Goal: Find specific page/section: Find specific page/section

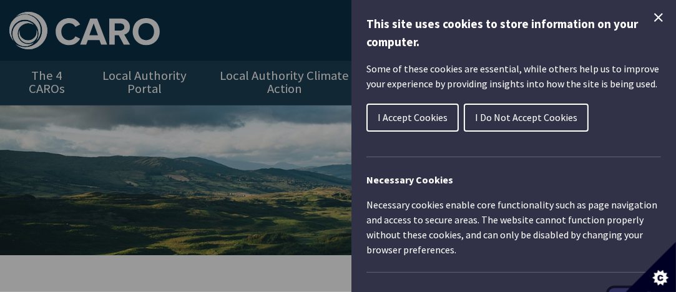
click at [408, 113] on span "I Accept Cookies" at bounding box center [413, 117] width 70 height 12
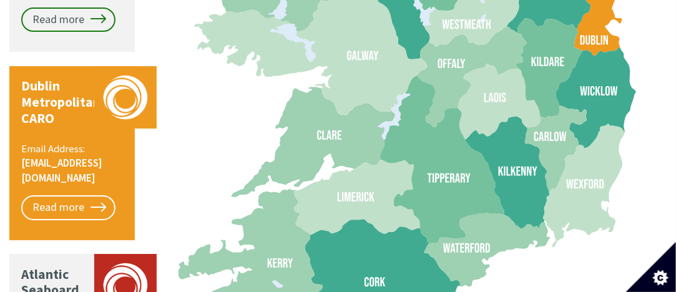
scroll to position [1437, 0]
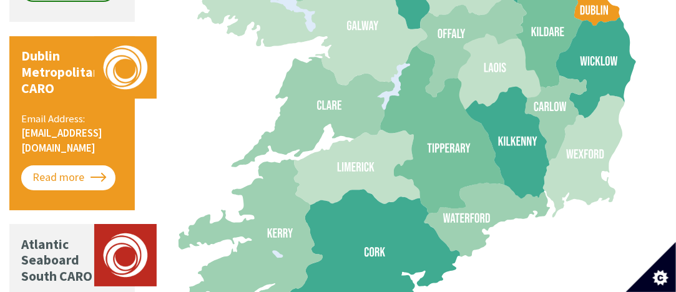
click at [87, 166] on link "Read more" at bounding box center [68, 178] width 94 height 25
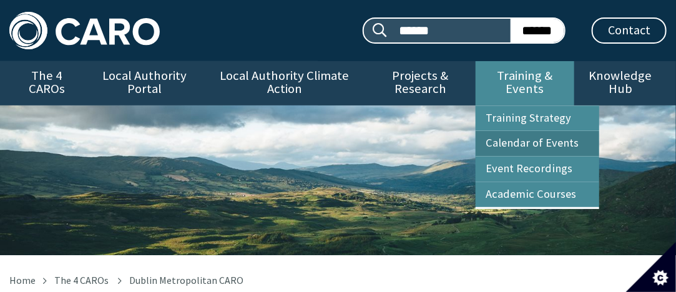
click at [536, 146] on link "Calendar of Events" at bounding box center [538, 143] width 124 height 25
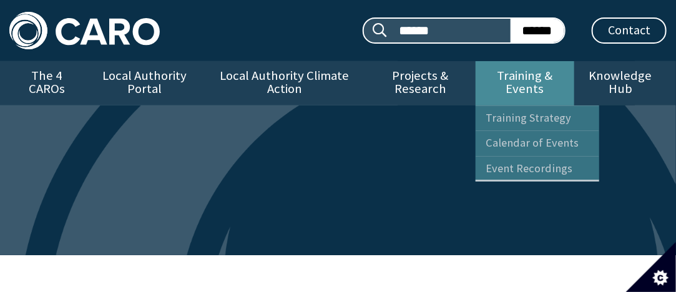
click at [525, 89] on link "Training & Events" at bounding box center [525, 83] width 99 height 44
